Goal: Find specific page/section: Locate a particular part of the current website

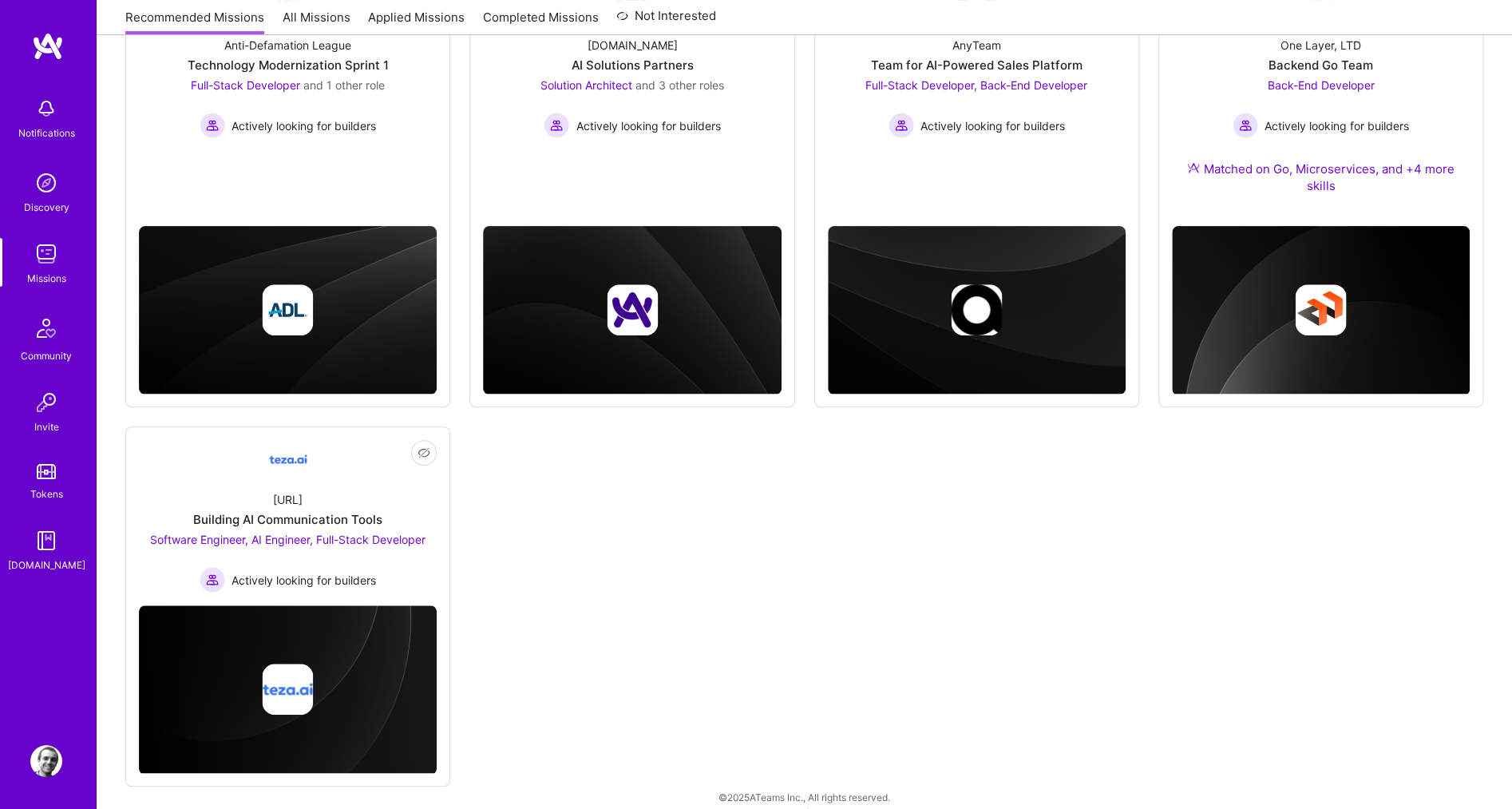
scroll to position [313, 0]
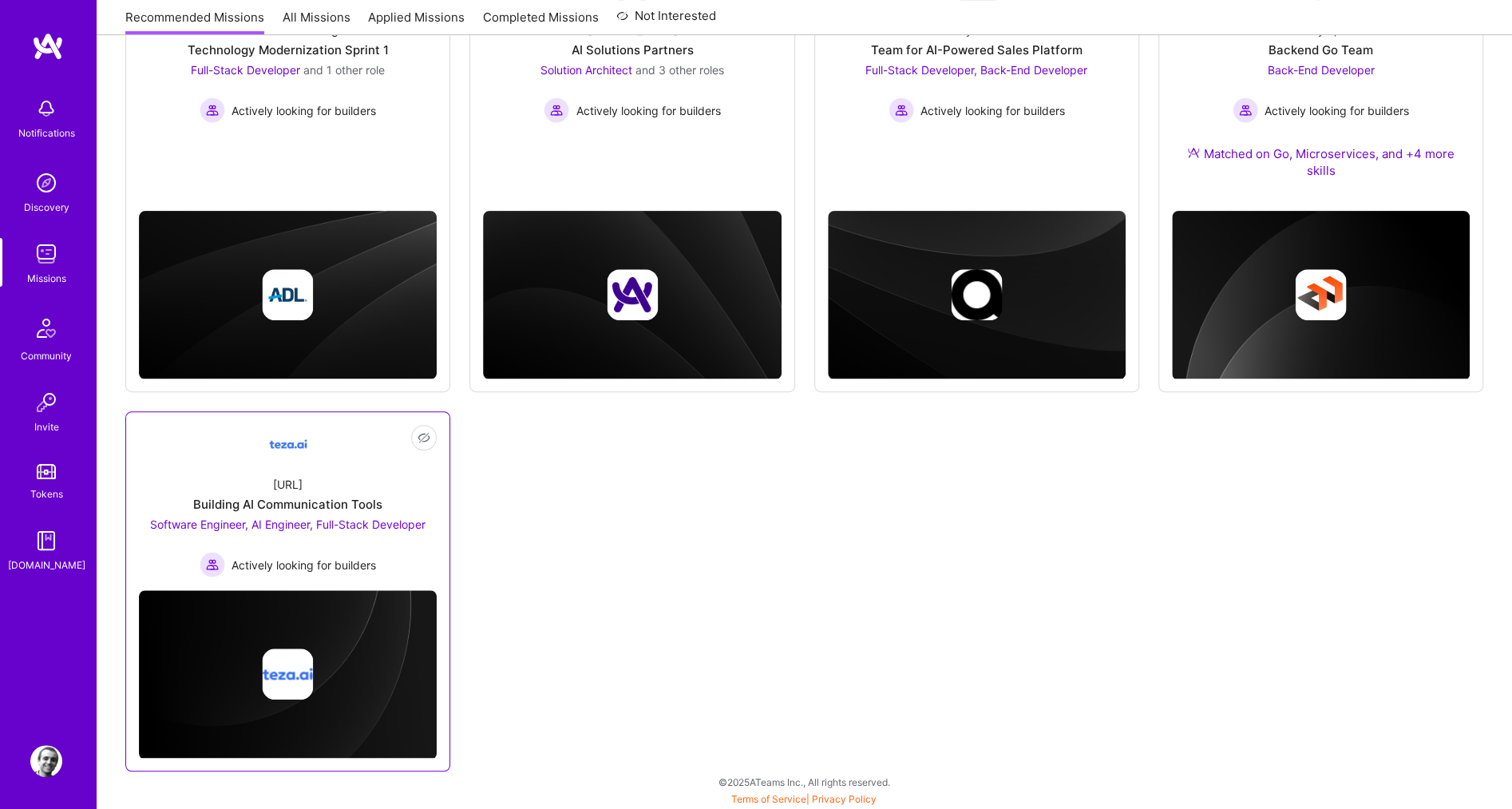
click at [277, 481] on div "[URL]" at bounding box center [287, 484] width 29 height 17
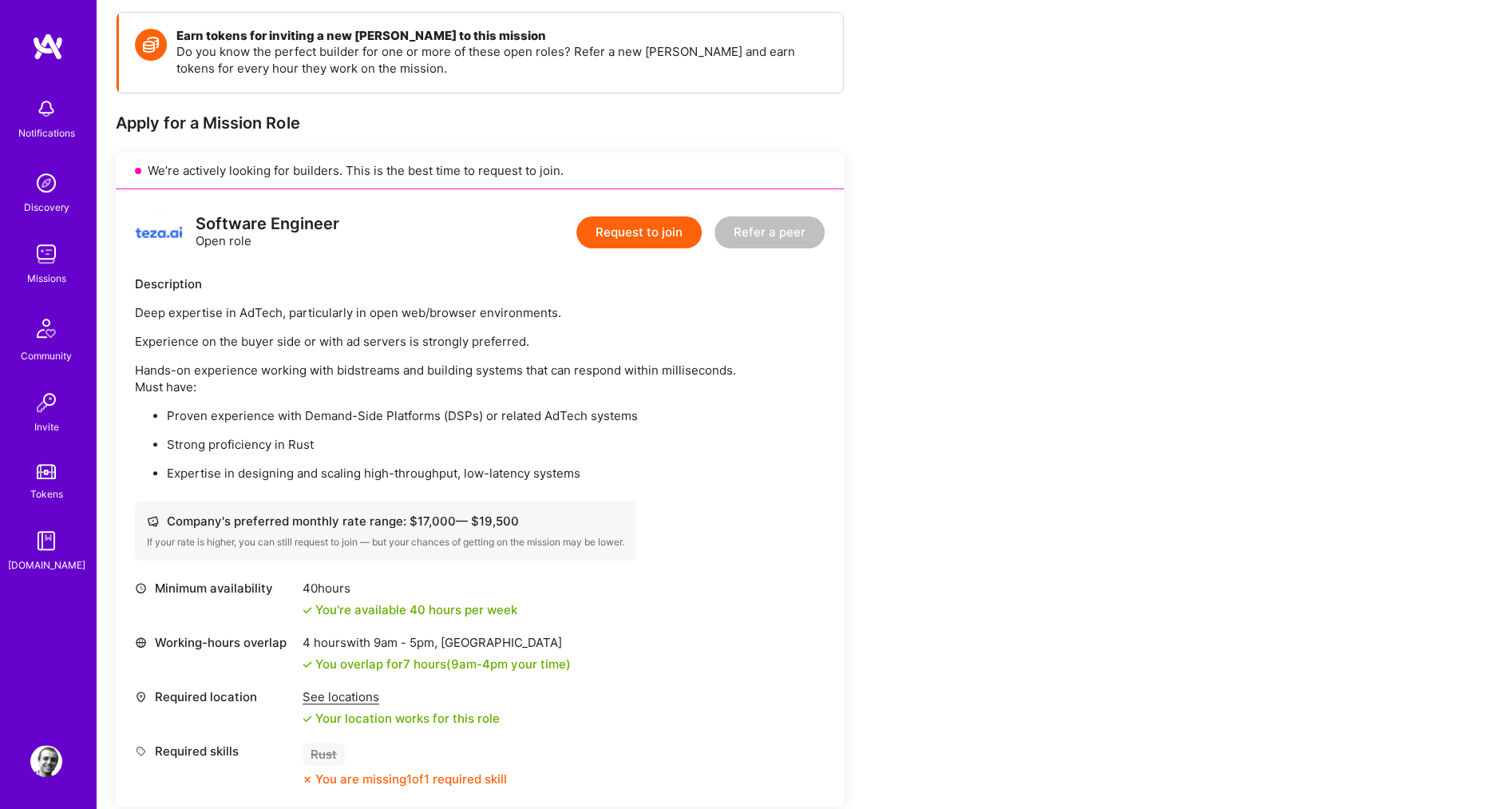
scroll to position [238, 0]
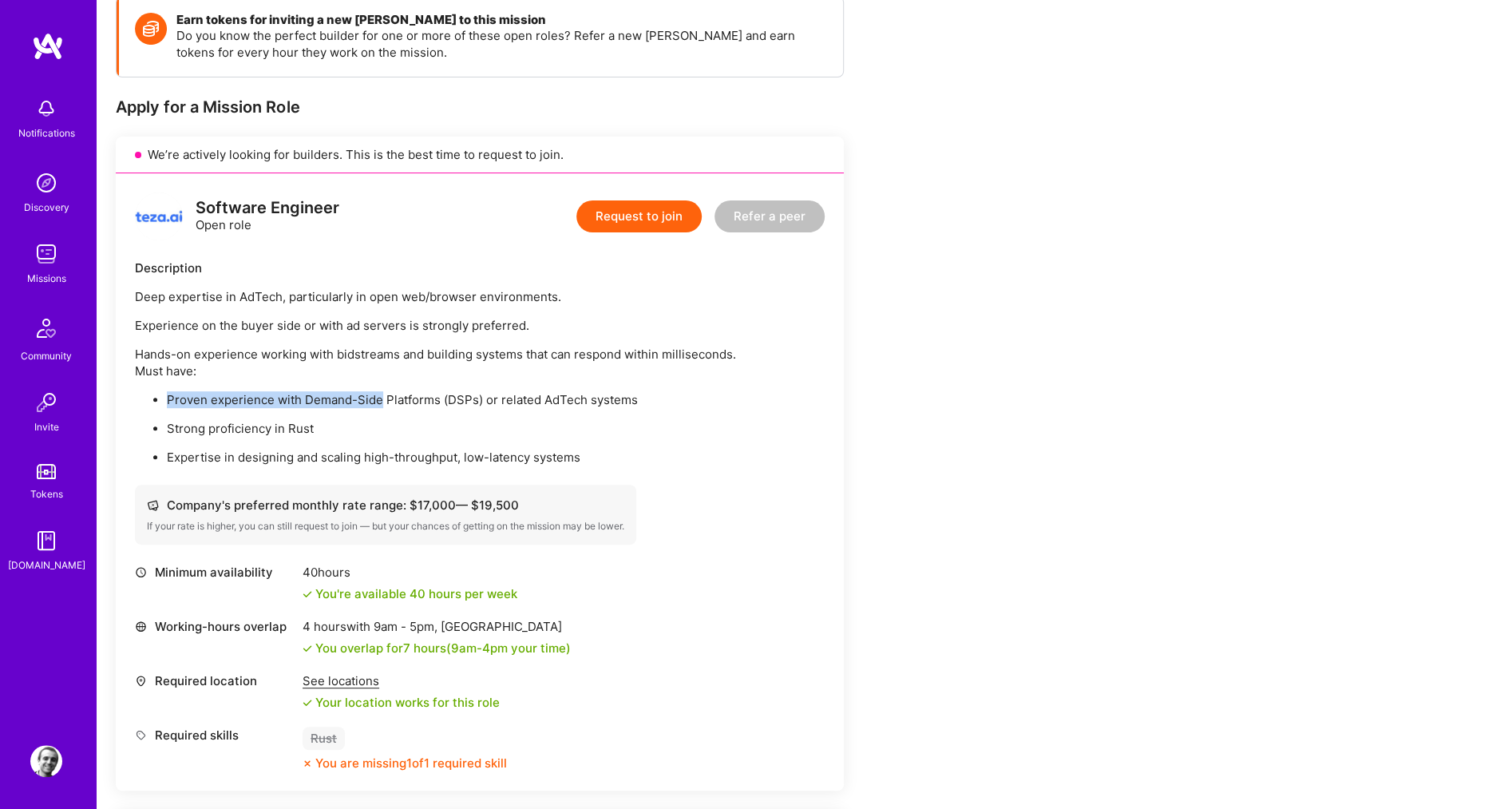
drag, startPoint x: 377, startPoint y: 401, endPoint x: 665, endPoint y: 387, distance: 288.3
click at [665, 387] on div "Deep expertise in AdTech, particularly in open web/browser environments. Experi…" at bounding box center [480, 377] width 689 height 177
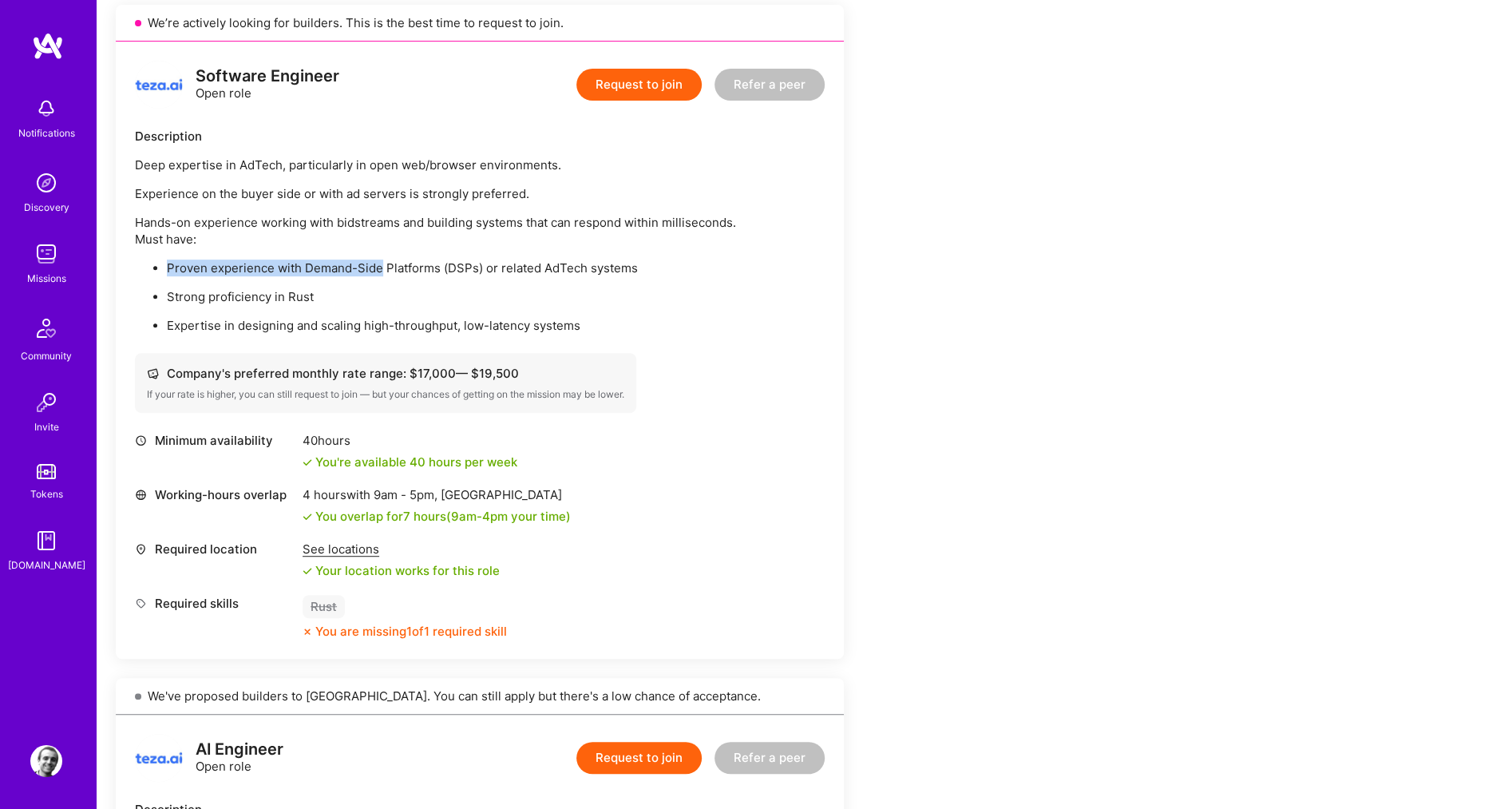
scroll to position [0, 0]
